Goal: Task Accomplishment & Management: Manage account settings

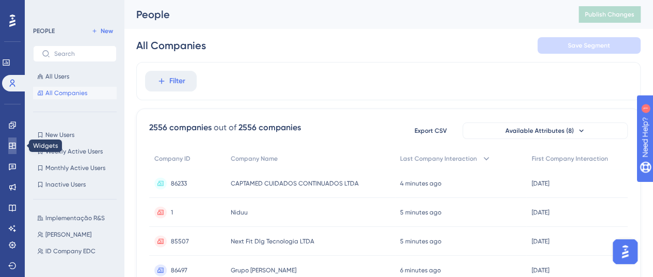
click at [8, 146] on link at bounding box center [12, 145] width 8 height 17
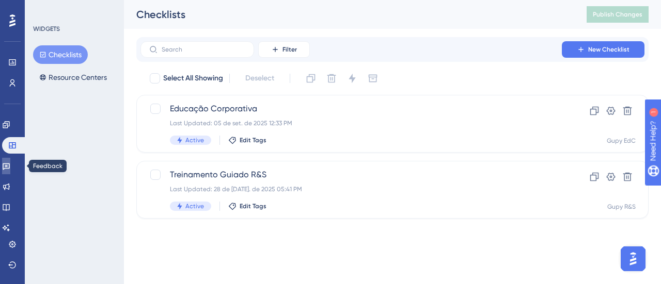
click at [8, 167] on link at bounding box center [6, 166] width 8 height 17
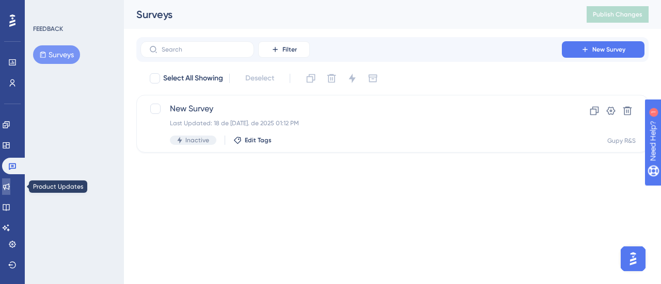
click at [10, 180] on link at bounding box center [6, 187] width 8 height 17
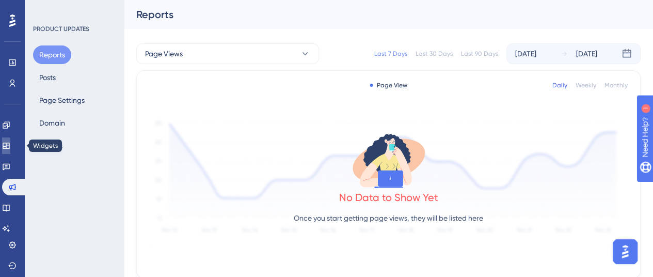
click at [10, 141] on link at bounding box center [6, 145] width 8 height 17
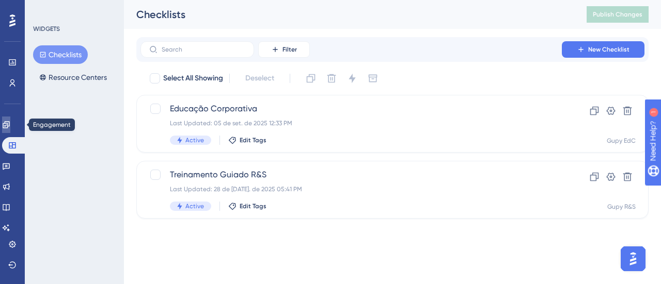
click at [10, 123] on icon at bounding box center [6, 125] width 8 height 8
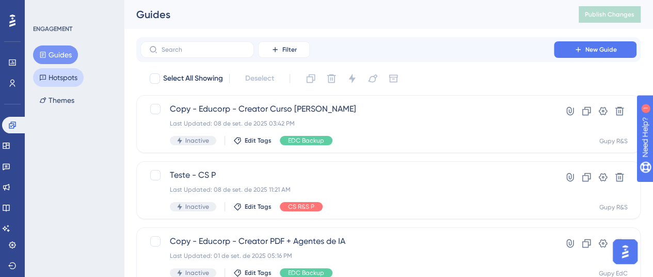
click at [55, 77] on button "Hotspots" at bounding box center [58, 77] width 51 height 19
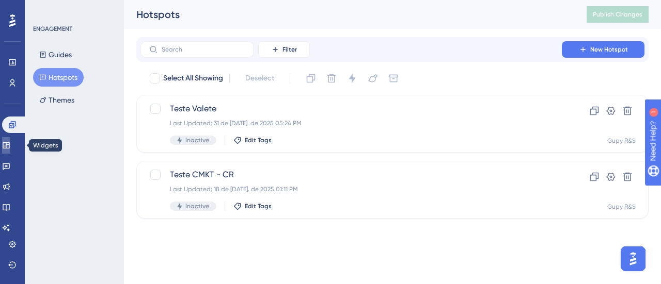
click at [10, 143] on link at bounding box center [6, 145] width 8 height 17
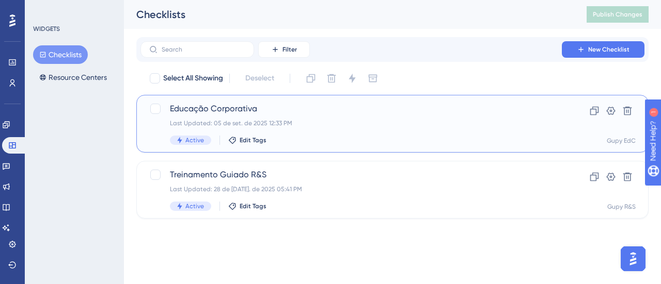
click at [360, 120] on div "Last Updated: 05 de set. de 2025 12:33 PM" at bounding box center [351, 123] width 362 height 8
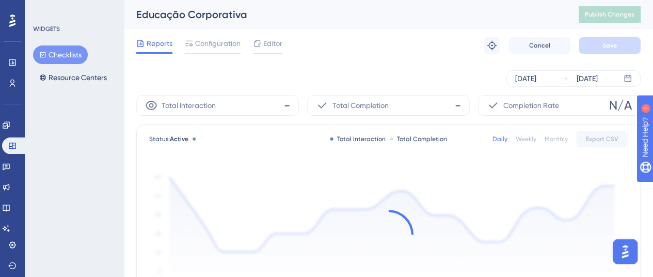
click at [271, 40] on span "Editor" at bounding box center [272, 43] width 19 height 12
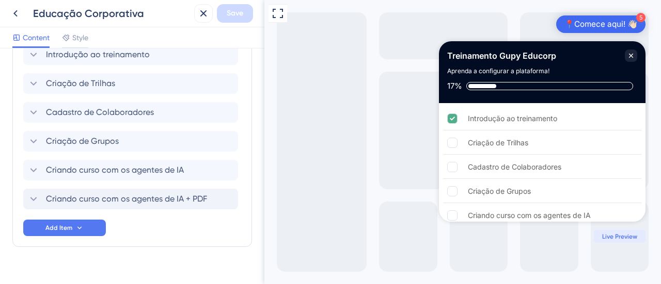
scroll to position [354, 0]
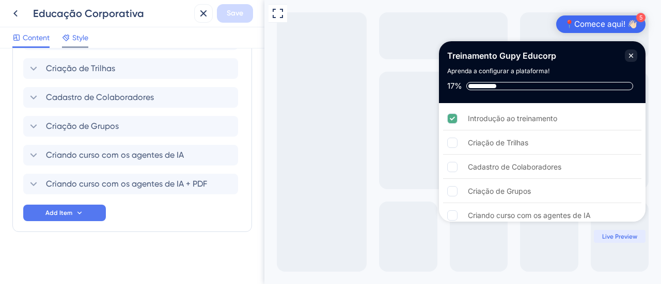
click at [88, 36] on span "Style" at bounding box center [80, 37] width 16 height 12
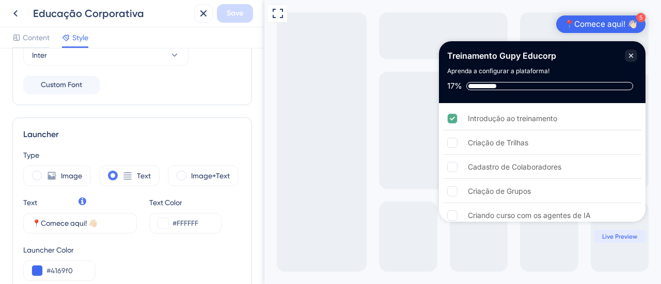
scroll to position [258, 0]
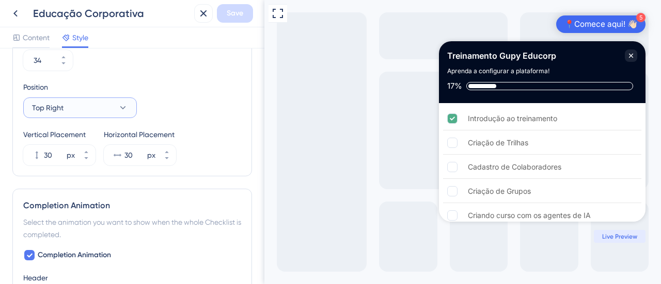
click at [93, 103] on button "Top Right" at bounding box center [80, 108] width 114 height 21
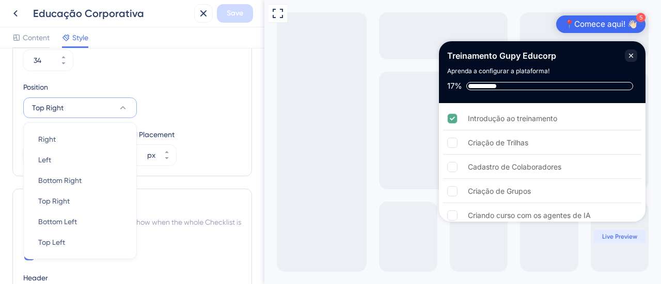
scroll to position [482, 0]
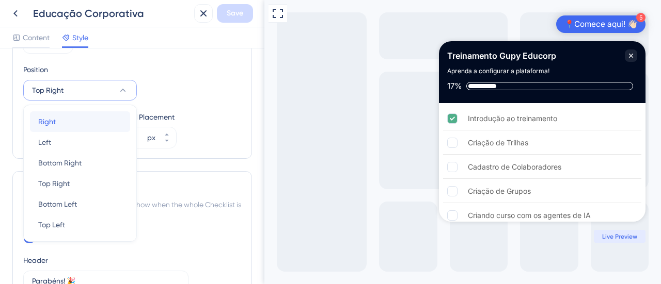
click at [82, 120] on div "Right Right" at bounding box center [80, 121] width 84 height 21
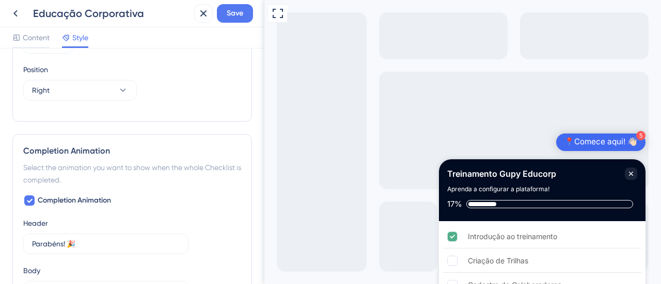
click at [596, 141] on div "📍Comece aqui! 👋🏻" at bounding box center [600, 142] width 73 height 10
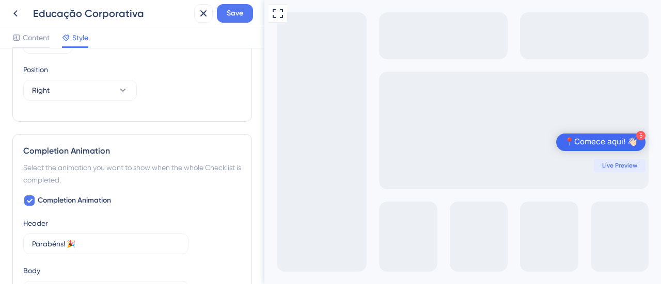
click at [596, 141] on div "📍Comece aqui! 👋🏻" at bounding box center [600, 142] width 73 height 10
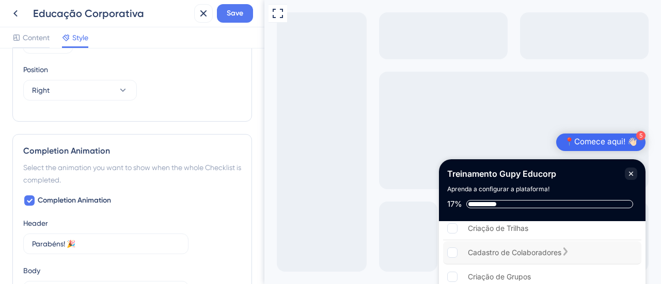
scroll to position [0, 0]
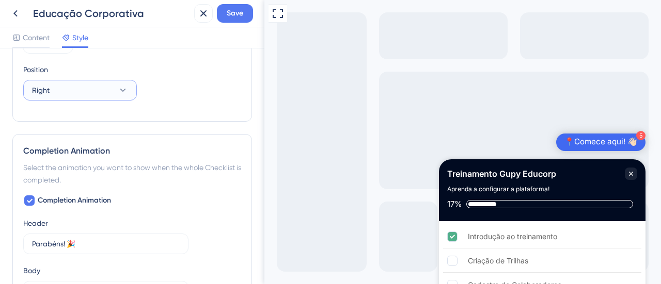
click at [124, 90] on icon at bounding box center [123, 90] width 10 height 10
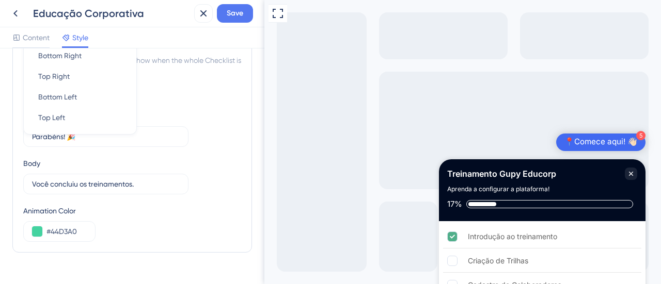
scroll to position [538, 0]
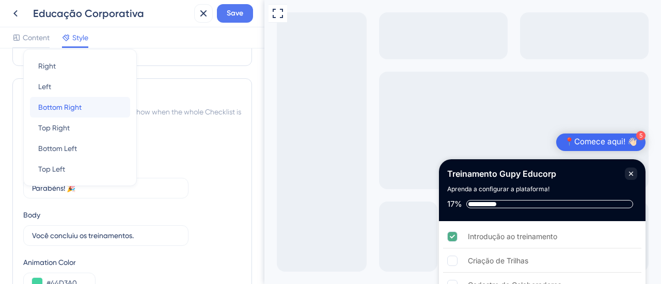
click at [84, 105] on div "Bottom Right Bottom Right" at bounding box center [80, 107] width 84 height 21
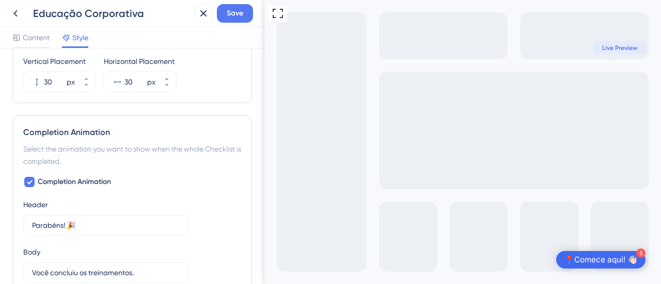
click at [592, 264] on div "📍Comece aqui! 👋🏻" at bounding box center [600, 260] width 73 height 10
click at [589, 255] on div "📍Comece aqui! 👋🏻" at bounding box center [600, 260] width 73 height 10
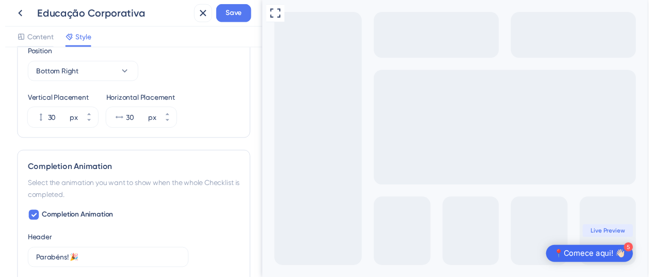
scroll to position [486, 0]
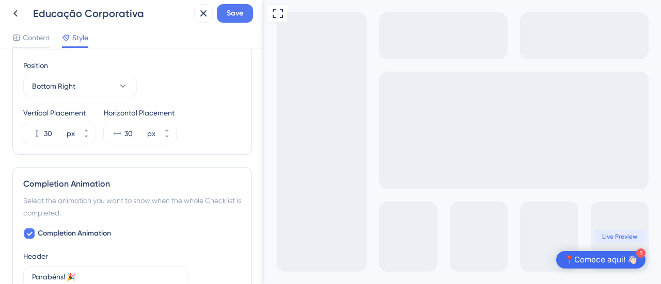
click at [593, 255] on div "📍Comece aqui! 👋🏻" at bounding box center [600, 260] width 73 height 10
click at [91, 125] on button "30 px" at bounding box center [86, 128] width 19 height 10
click at [91, 125] on button "31 px" at bounding box center [86, 128] width 19 height 10
click at [91, 125] on button "32 px" at bounding box center [86, 128] width 19 height 10
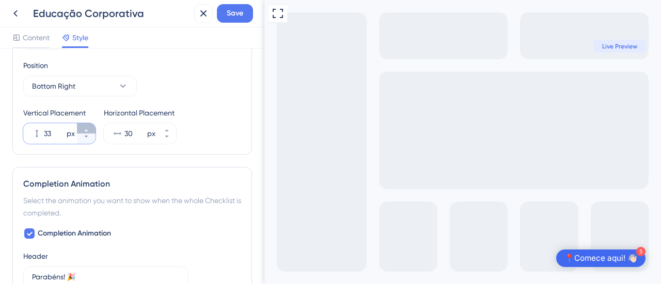
click at [91, 125] on button "33 px" at bounding box center [86, 128] width 19 height 10
click at [91, 125] on button "34 px" at bounding box center [86, 128] width 19 height 10
click at [91, 125] on button "35 px" at bounding box center [86, 128] width 19 height 10
click at [91, 125] on button "36 px" at bounding box center [86, 128] width 19 height 10
click at [91, 125] on button "37 px" at bounding box center [86, 128] width 19 height 10
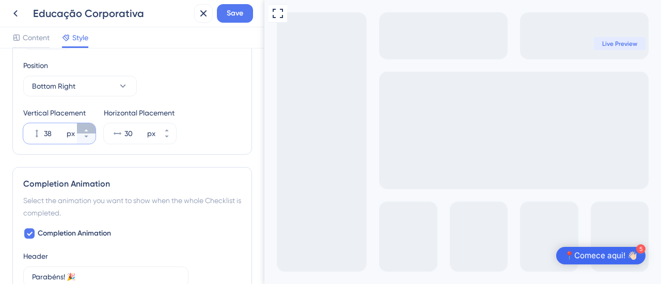
click at [91, 125] on button "38 px" at bounding box center [86, 128] width 19 height 10
click at [91, 125] on button "39 px" at bounding box center [86, 128] width 19 height 10
click at [91, 125] on button "40 px" at bounding box center [86, 128] width 19 height 10
click at [91, 125] on button "41 px" at bounding box center [86, 128] width 19 height 10
click at [91, 125] on button "42 px" at bounding box center [86, 128] width 19 height 10
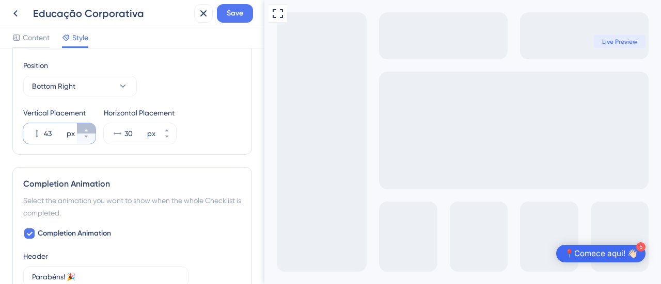
click at [91, 125] on button "43 px" at bounding box center [86, 128] width 19 height 10
click at [91, 125] on button "44 px" at bounding box center [86, 128] width 19 height 10
click at [91, 125] on button "45 px" at bounding box center [86, 128] width 19 height 10
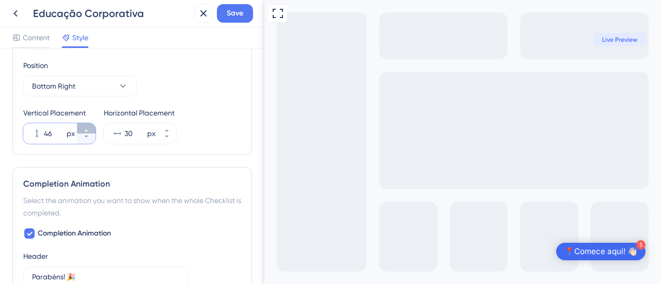
click at [91, 125] on button "46 px" at bounding box center [86, 128] width 19 height 10
click at [91, 125] on button "47 px" at bounding box center [86, 128] width 19 height 10
click at [91, 125] on button "48 px" at bounding box center [86, 128] width 19 height 10
click at [91, 125] on button "49 px" at bounding box center [86, 128] width 19 height 10
click at [91, 125] on button "50 px" at bounding box center [86, 128] width 19 height 10
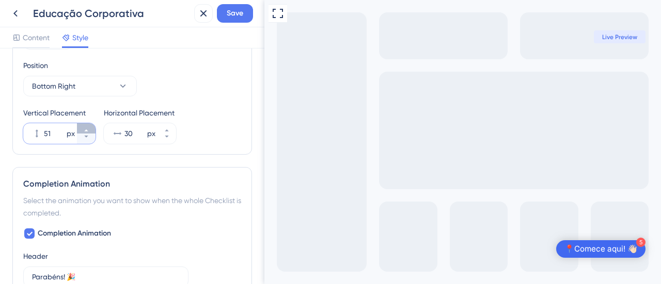
click at [91, 125] on button "51 px" at bounding box center [86, 128] width 19 height 10
click at [91, 125] on button "52 px" at bounding box center [86, 128] width 19 height 10
click at [91, 125] on button "53 px" at bounding box center [86, 128] width 19 height 10
click at [91, 125] on button "54 px" at bounding box center [86, 128] width 19 height 10
click at [91, 125] on button "55 px" at bounding box center [86, 128] width 19 height 10
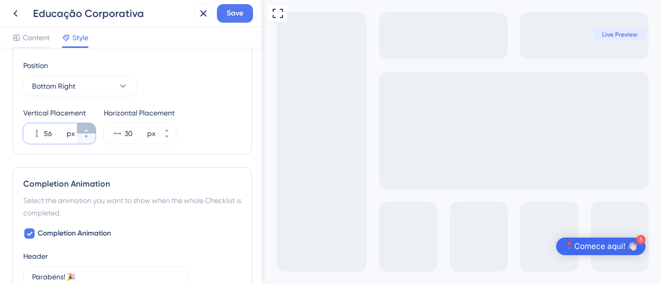
click at [91, 125] on button "56 px" at bounding box center [86, 128] width 19 height 10
click at [91, 125] on button "57 px" at bounding box center [86, 128] width 19 height 10
click at [91, 125] on button "58 px" at bounding box center [86, 128] width 19 height 10
click at [91, 125] on button "59 px" at bounding box center [86, 128] width 19 height 10
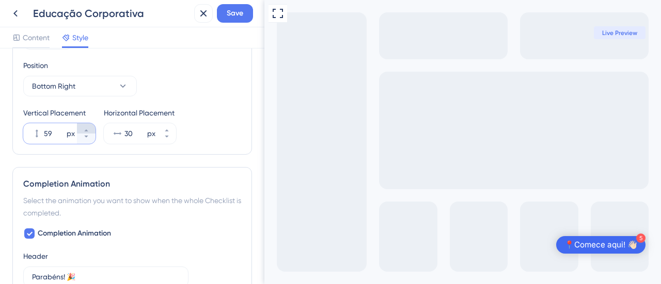
type input "60"
click at [608, 244] on div "📍Comece aqui! 👋🏻" at bounding box center [600, 244] width 73 height 10
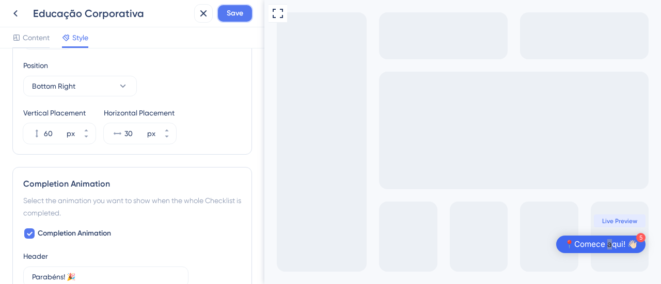
click at [235, 15] on span "Save" at bounding box center [235, 13] width 17 height 12
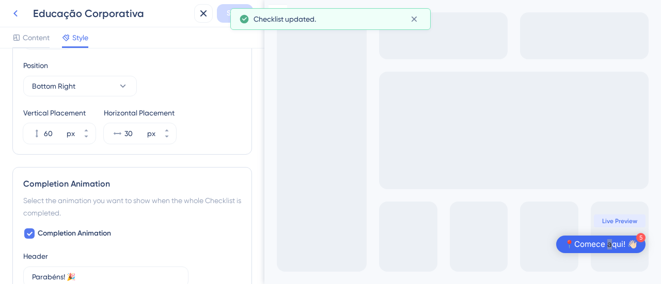
click at [18, 11] on icon at bounding box center [15, 13] width 12 height 12
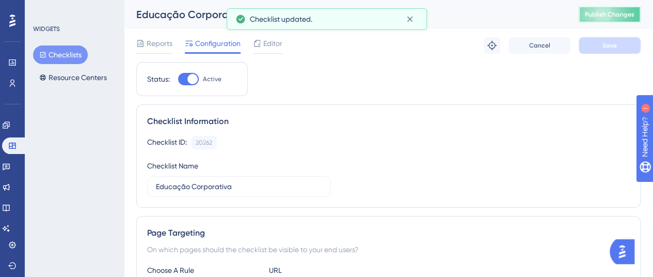
click at [602, 18] on span "Publish Changes" at bounding box center [610, 14] width 50 height 8
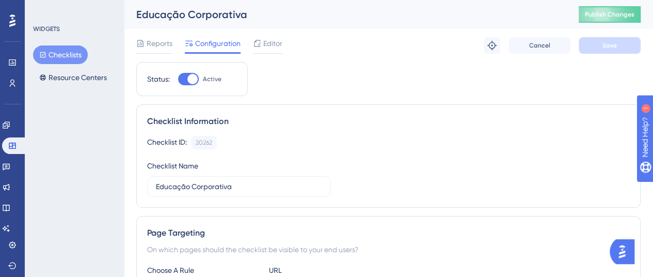
click at [622, 23] on div "Educação Corporativa Publish Changes" at bounding box center [388, 14] width 529 height 29
click at [618, 17] on span "Publish Changes" at bounding box center [610, 14] width 50 height 8
click at [280, 41] on span "Editor" at bounding box center [272, 43] width 19 height 12
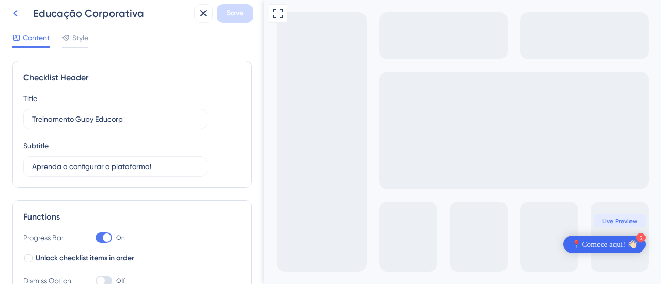
click at [12, 14] on icon at bounding box center [15, 13] width 12 height 12
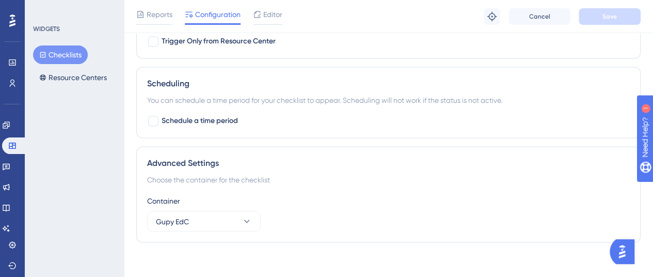
scroll to position [798, 0]
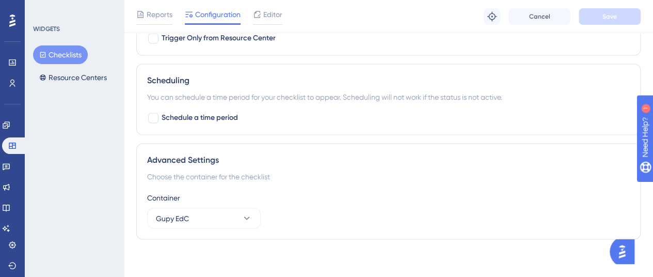
click at [62, 56] on button "Checklists" at bounding box center [60, 54] width 55 height 19
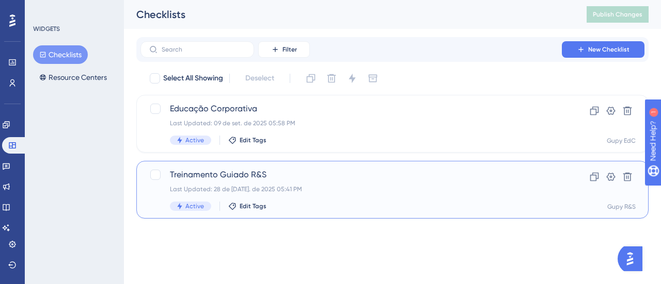
click at [305, 187] on div "Last Updated: 28 de [DATE]. de 2025 05:41 PM" at bounding box center [351, 189] width 362 height 8
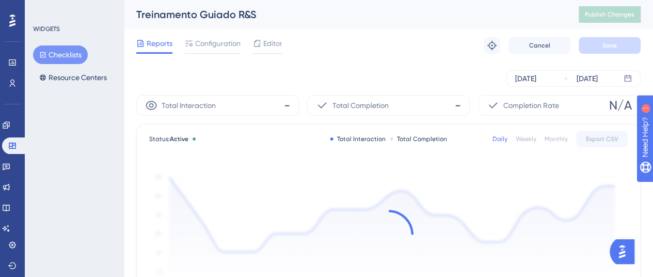
click at [258, 41] on icon at bounding box center [257, 43] width 8 height 8
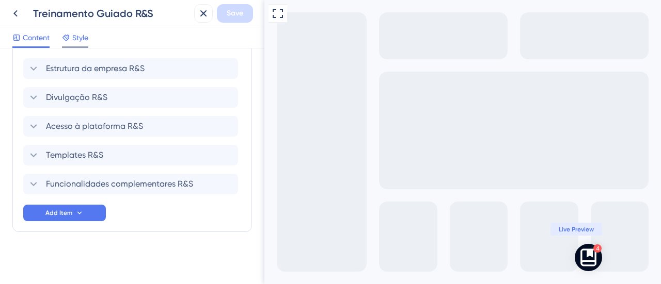
click at [74, 37] on span "Style" at bounding box center [80, 37] width 16 height 12
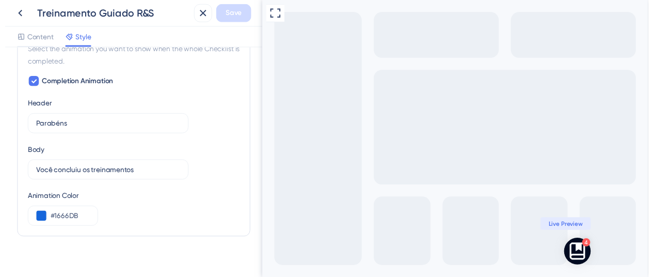
scroll to position [647, 0]
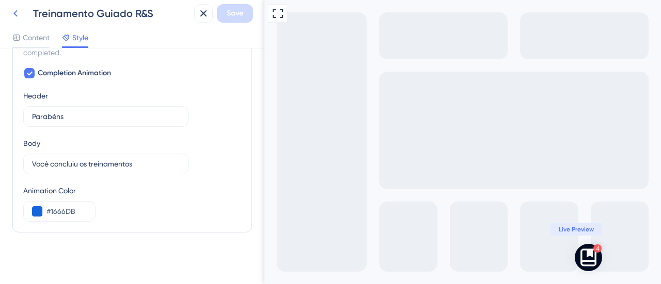
click at [11, 9] on icon at bounding box center [15, 13] width 12 height 12
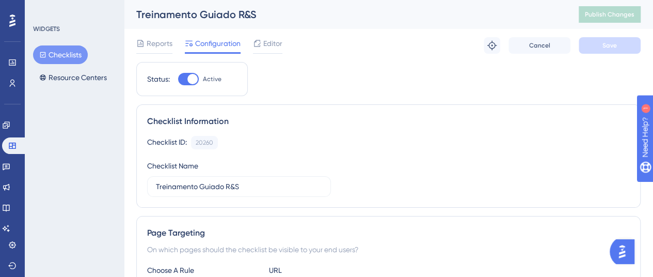
click at [74, 54] on button "Checklists" at bounding box center [60, 54] width 55 height 19
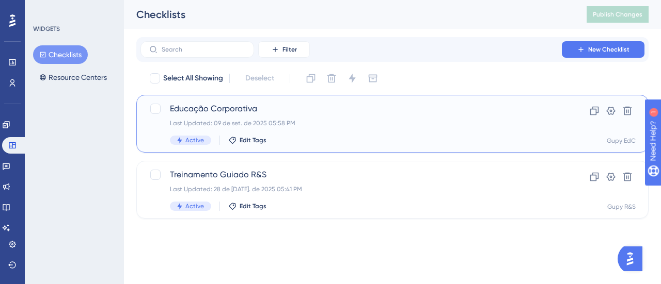
click at [309, 131] on div "Educação Corporativa Last Updated: 09 de set. de 2025 05:58 PM Active Edit Tags" at bounding box center [351, 124] width 362 height 42
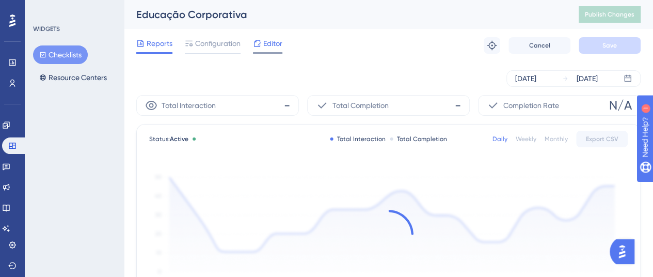
click at [262, 44] on div "Editor" at bounding box center [267, 43] width 29 height 12
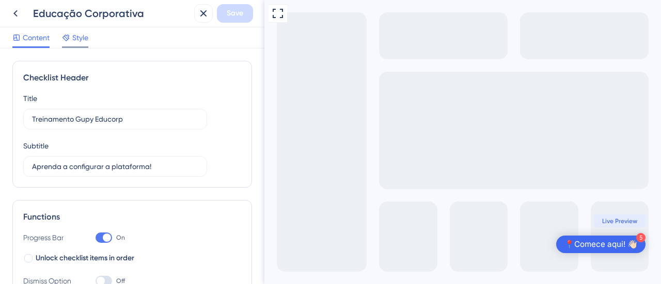
click at [75, 39] on span "Style" at bounding box center [80, 37] width 16 height 12
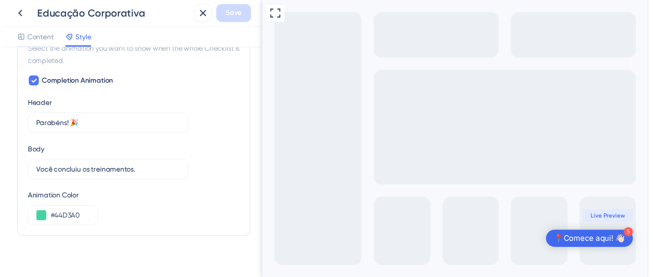
scroll to position [647, 0]
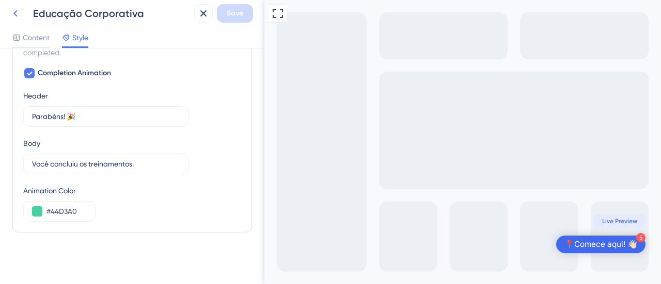
click at [17, 10] on icon at bounding box center [15, 13] width 12 height 12
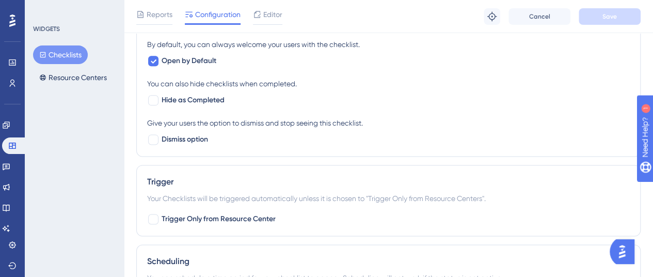
scroll to position [614, 0]
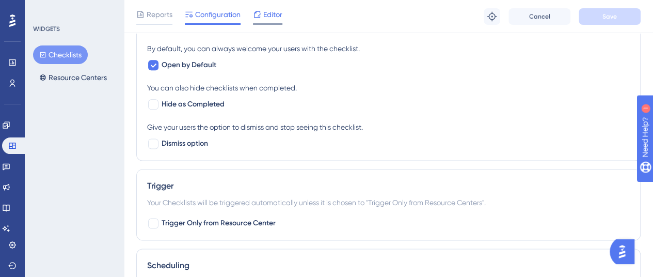
click at [277, 8] on span "Editor" at bounding box center [272, 14] width 19 height 12
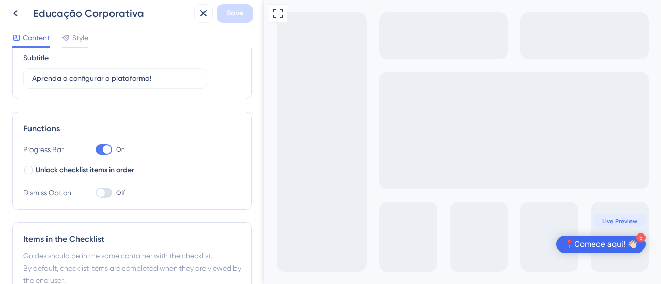
scroll to position [89, 0]
click at [64, 34] on icon at bounding box center [66, 38] width 8 height 8
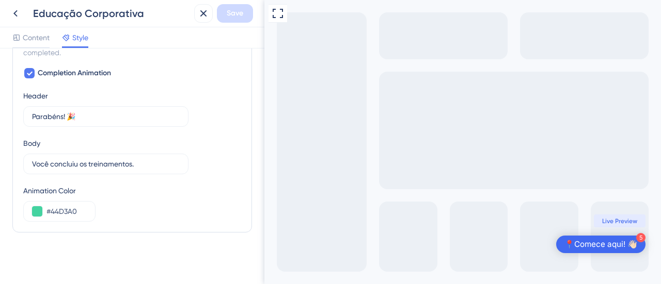
scroll to position [647, 0]
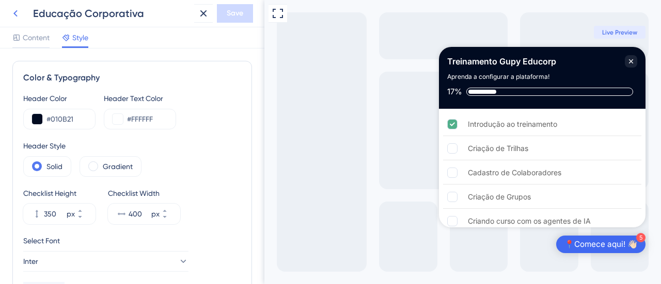
click at [11, 18] on icon at bounding box center [15, 13] width 12 height 12
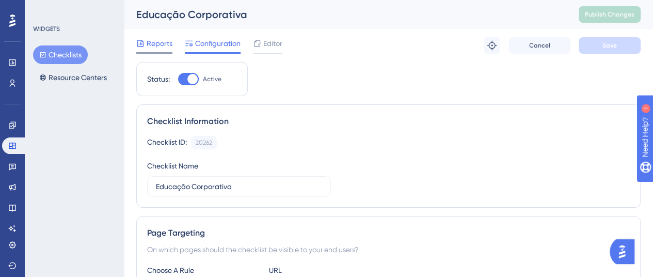
click at [169, 40] on span "Reports" at bounding box center [160, 43] width 26 height 12
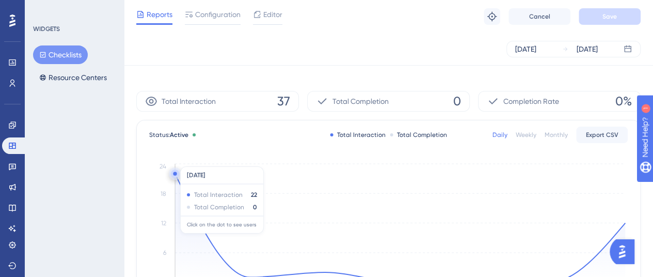
scroll to position [121, 0]
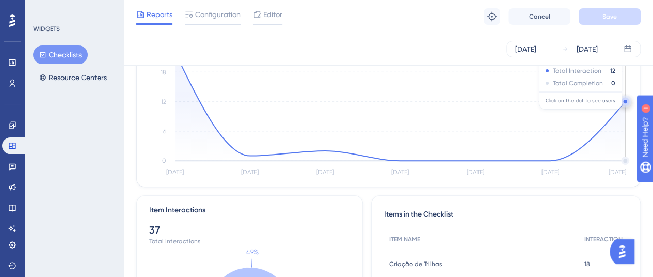
click at [624, 103] on circle at bounding box center [625, 102] width 8 height 8
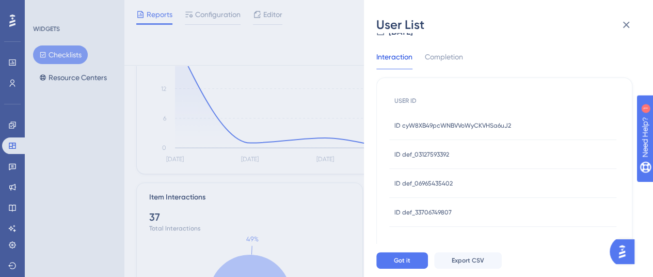
scroll to position [24, 0]
click at [466, 129] on span "ID cyW8XB49pcWNBVVoWyCKVHSa6uJ2" at bounding box center [452, 125] width 117 height 8
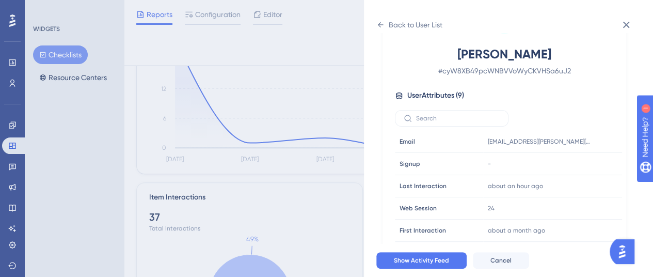
scroll to position [0, 0]
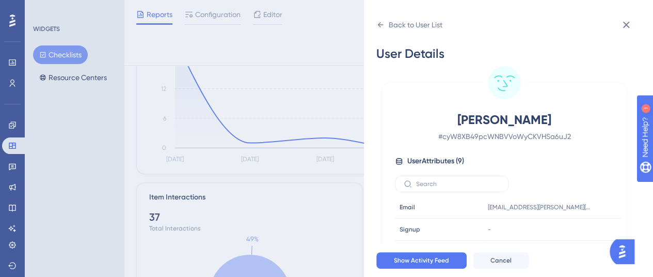
click at [375, 24] on div "Back to User List User Details Luana Olivar da Silva # cyW8XB49pcWNBVVoWyCKVHSa…" at bounding box center [508, 138] width 289 height 277
click at [381, 25] on icon at bounding box center [381, 24] width 6 height 5
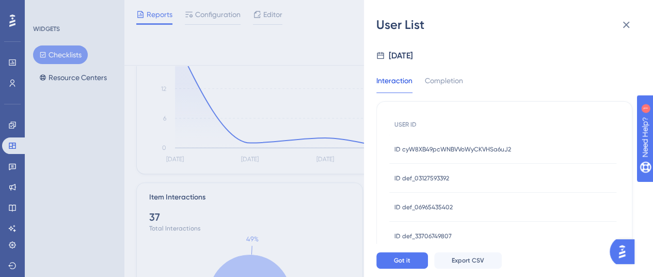
click at [443, 178] on span "ID def_03127593392" at bounding box center [421, 178] width 55 height 8
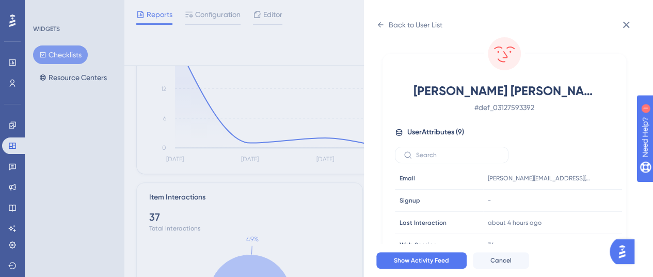
scroll to position [29, 0]
click at [378, 19] on div "Back to User List" at bounding box center [409, 25] width 66 height 17
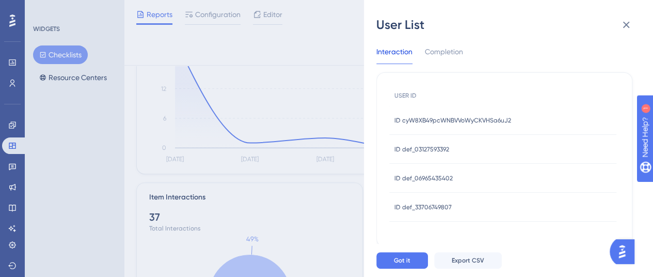
scroll to position [24, 0]
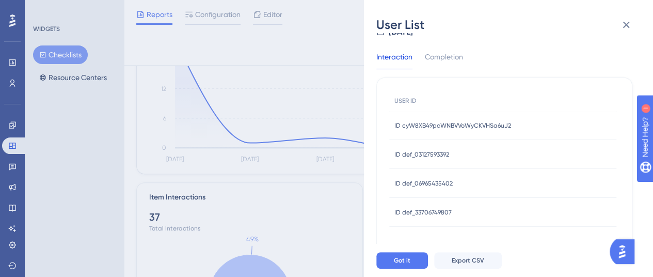
click at [421, 177] on div "ID def_06965435402 ID def_06965435402" at bounding box center [423, 183] width 58 height 29
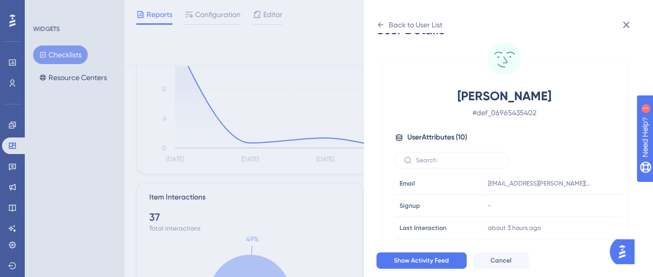
scroll to position [29, 0]
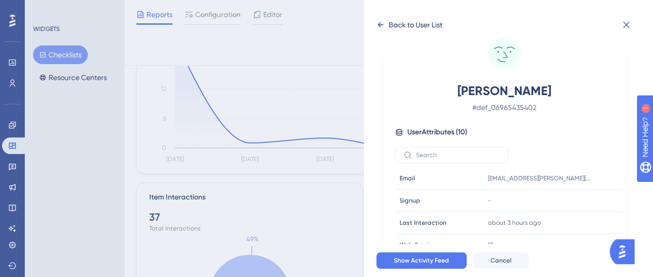
click at [381, 29] on div "Back to User List" at bounding box center [409, 25] width 66 height 17
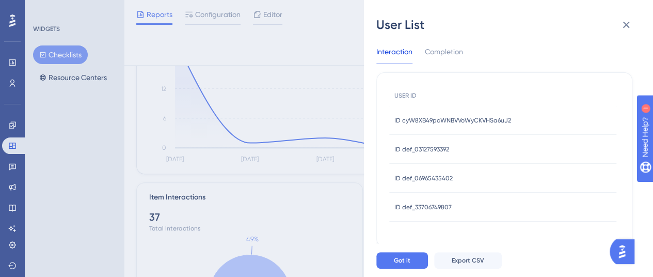
scroll to position [24, 0]
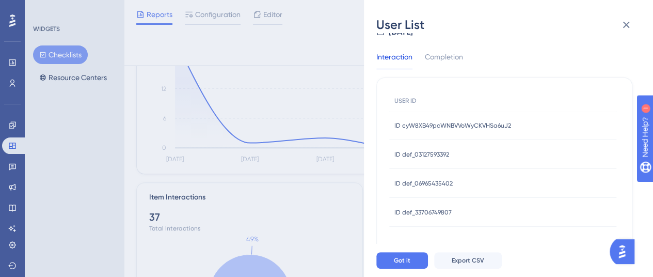
click at [415, 218] on div "ID def_33706749807 ID def_33706749807" at bounding box center [422, 212] width 57 height 29
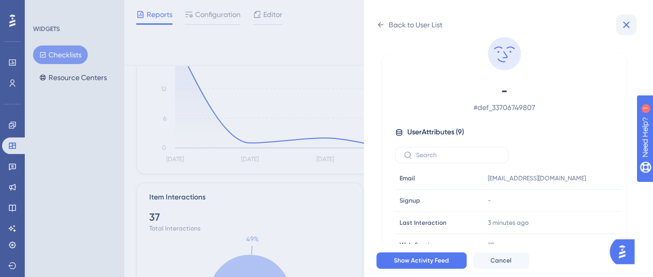
click at [622, 19] on icon at bounding box center [626, 25] width 12 height 12
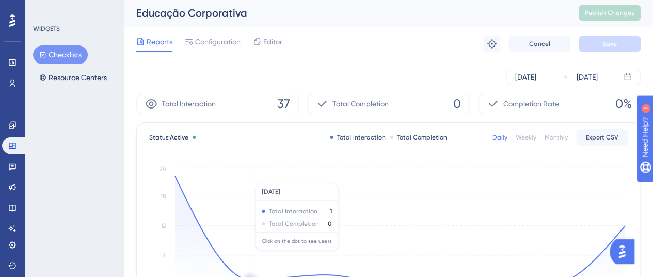
scroll to position [1, 0]
